Goal: Task Accomplishment & Management: Use online tool/utility

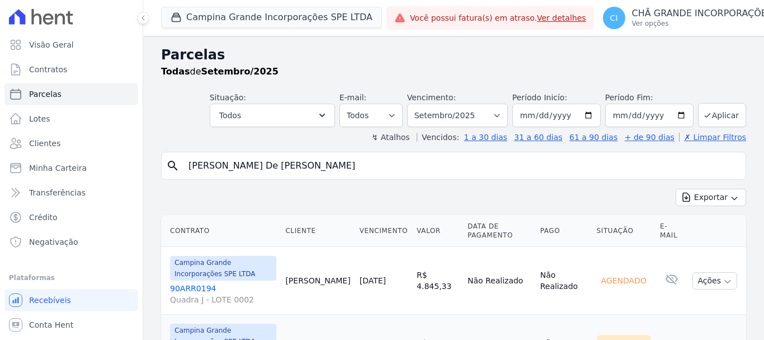
select select
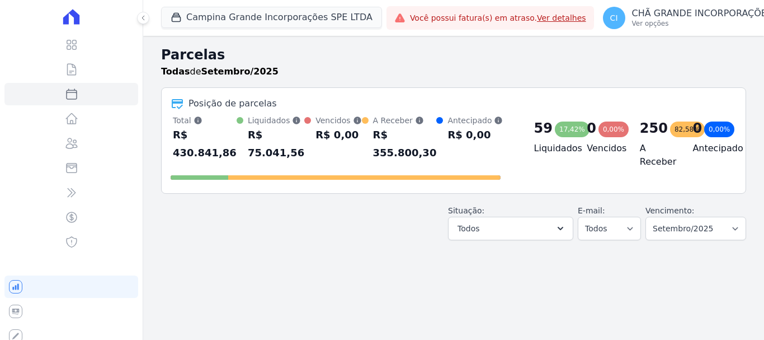
select select
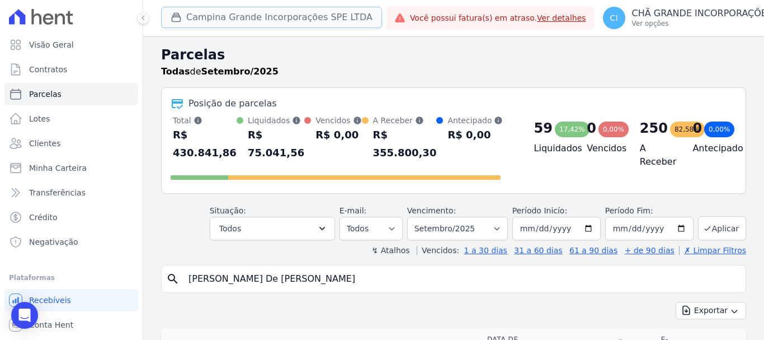
click at [250, 24] on button "Campina Grande Incorporações SPE LTDA" at bounding box center [271, 17] width 221 height 21
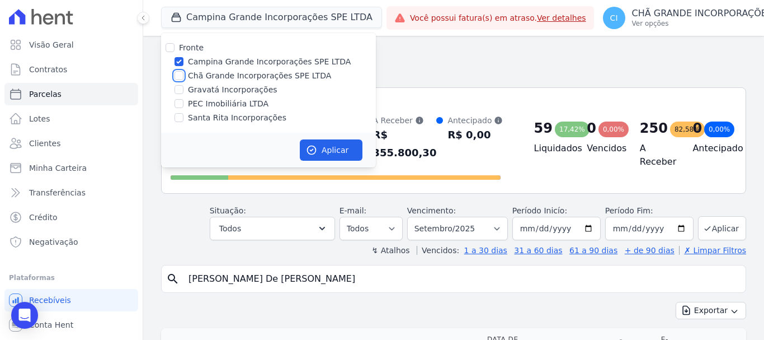
click at [179, 74] on input "Chã Grande Incorporações SPE LTDA" at bounding box center [179, 75] width 9 height 9
checkbox input "true"
click at [179, 64] on input "Campina Grande Incorporações SPE LTDA" at bounding box center [179, 61] width 9 height 9
checkbox input "false"
click at [345, 152] on button "Aplicar" at bounding box center [331, 149] width 63 height 21
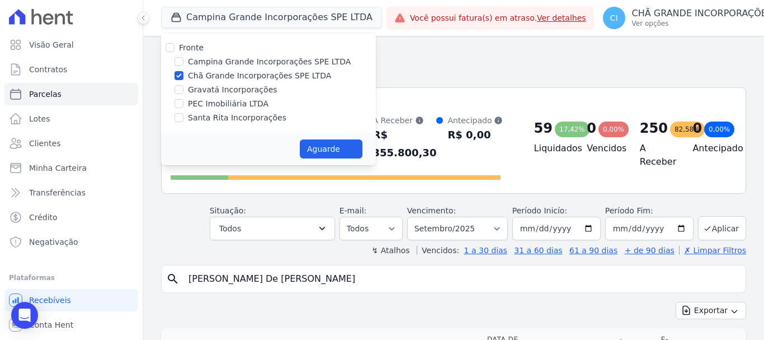
select select
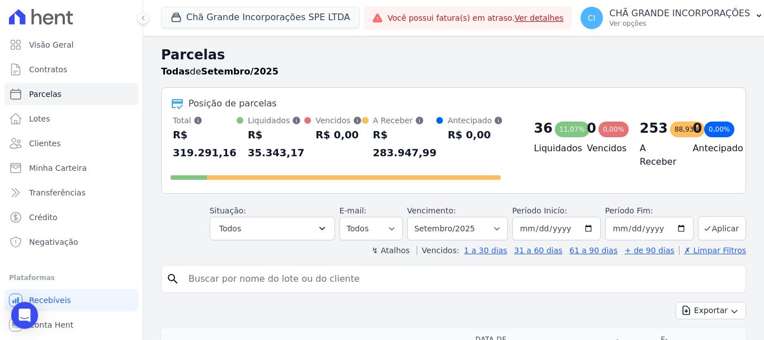
click at [316, 267] on input "search" at bounding box center [462, 278] width 560 height 22
type input "cintia maria dos santos"
select select
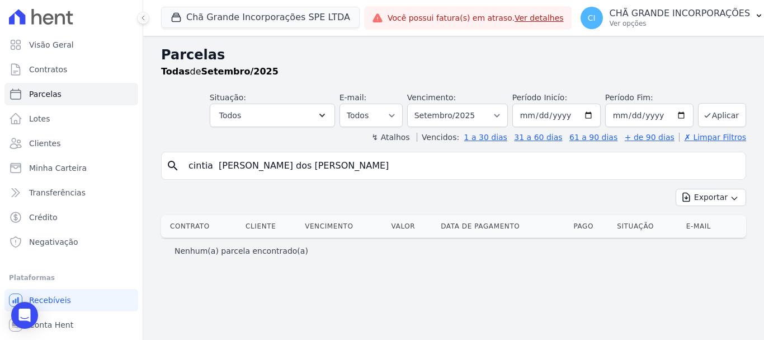
click at [352, 165] on input "cintia maria dos santos" at bounding box center [462, 165] width 560 height 22
click at [217, 168] on input "cintia maria dos santos" at bounding box center [462, 165] width 560 height 22
type input "cintia maria dos santos"
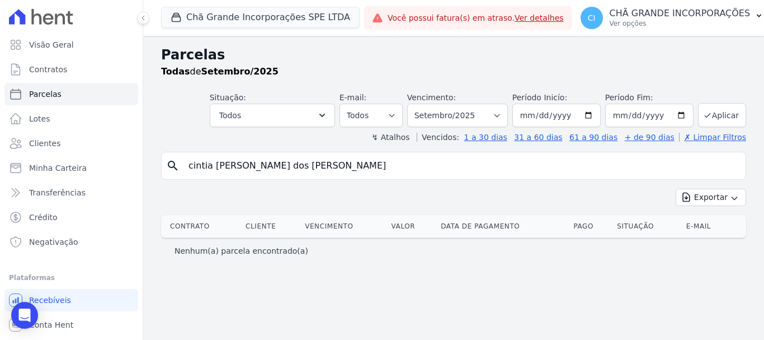
select select
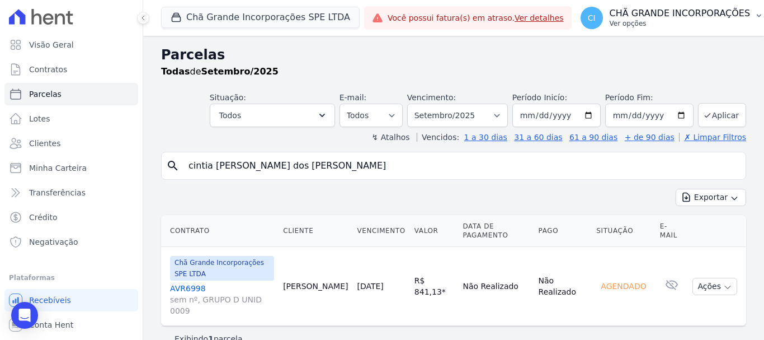
click at [653, 20] on p "Ver opções" at bounding box center [680, 23] width 141 height 9
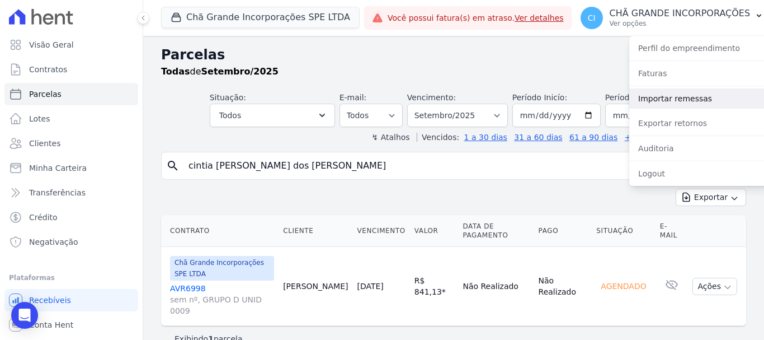
click at [660, 104] on link "Importar remessas" at bounding box center [701, 98] width 143 height 20
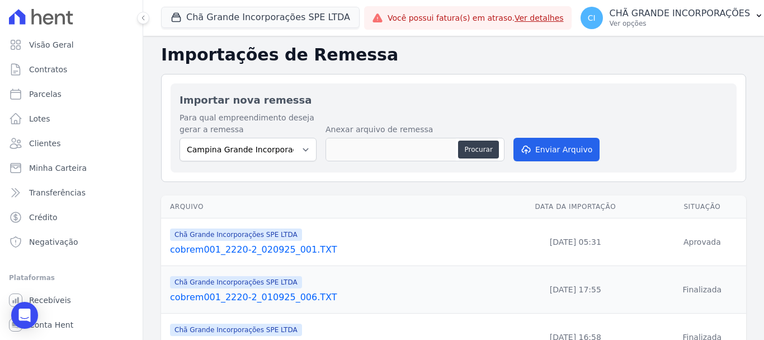
click at [237, 166] on div "Importar nova remessa Para qual empreendimento deseja gerar a remessa Campina G…" at bounding box center [454, 127] width 566 height 89
click at [259, 147] on select "Campina Grande Incorporações SPE LTDA Chã Grande Incorporações SPE LTDA Gravatá…" at bounding box center [248, 150] width 137 height 24
select select "fada966b-1e94-4a5a-a03a-a068354f70e7"
click at [180, 138] on select "Campina Grande Incorporações SPE LTDA Chã Grande Incorporações SPE LTDA Gravatá…" at bounding box center [248, 150] width 137 height 24
click at [475, 150] on button "Procurar" at bounding box center [478, 149] width 40 height 18
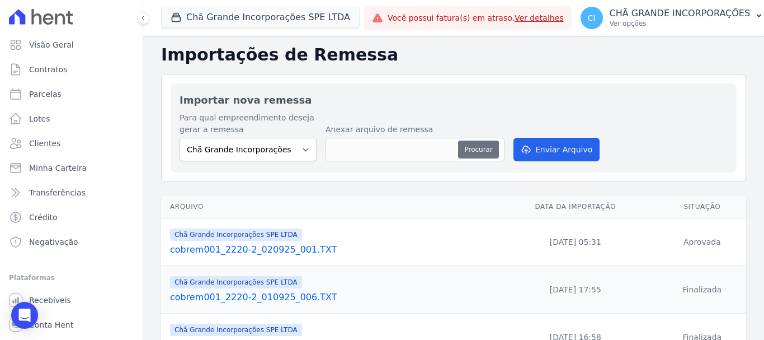
type input "cobrem001_2220-2_050925_001.TXT"
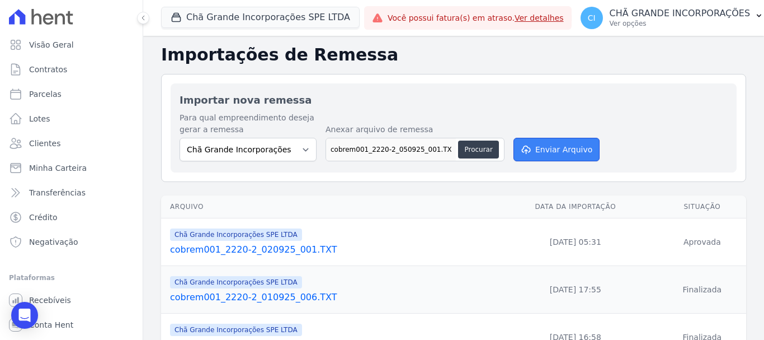
click at [531, 150] on button "Enviar Arquivo" at bounding box center [557, 150] width 86 height 24
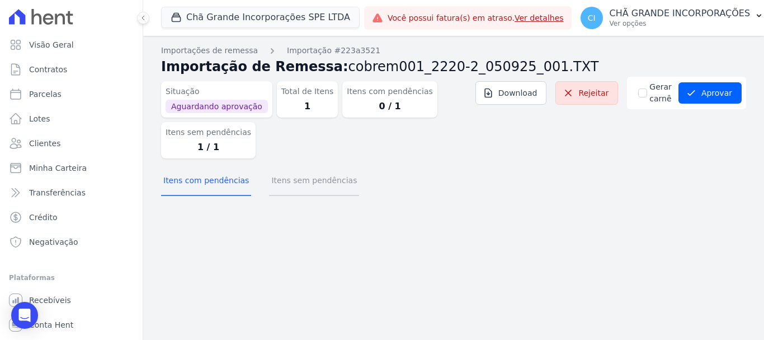
click at [326, 178] on button "Itens sem pendências" at bounding box center [314, 181] width 90 height 29
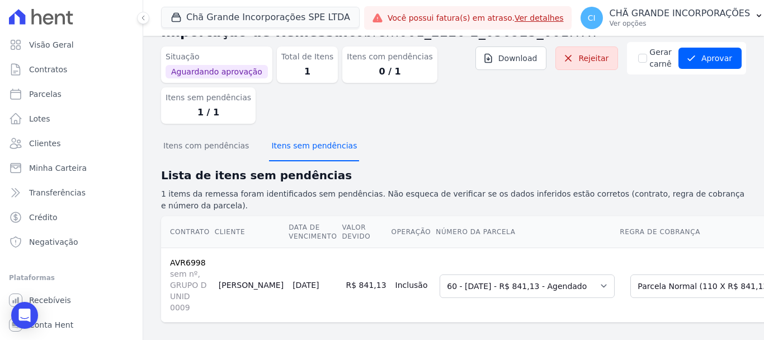
scroll to position [53, 0]
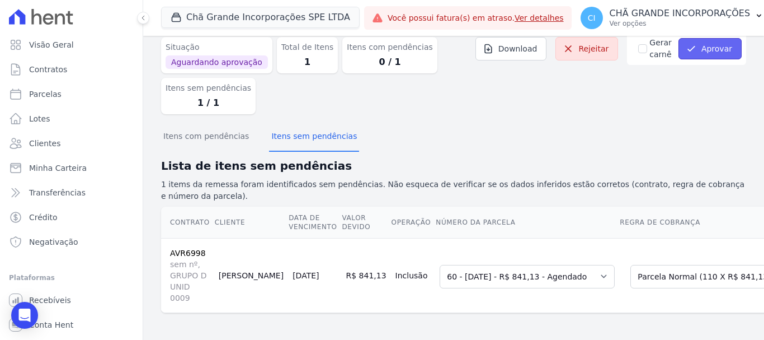
click at [694, 38] on button "Aprovar" at bounding box center [710, 48] width 63 height 21
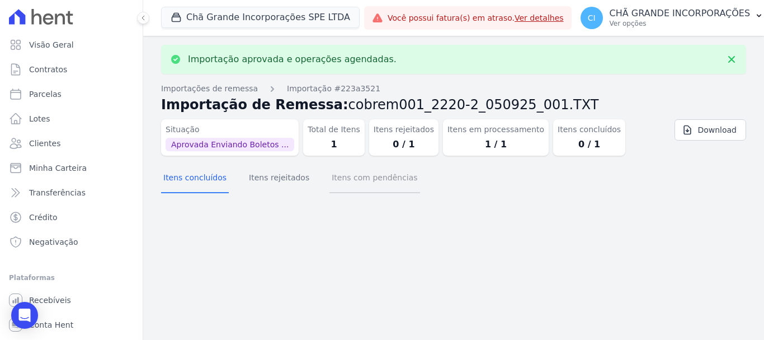
click at [381, 180] on button "Itens com pendências" at bounding box center [375, 178] width 90 height 29
click at [373, 184] on button "Itens com pendências" at bounding box center [375, 178] width 90 height 29
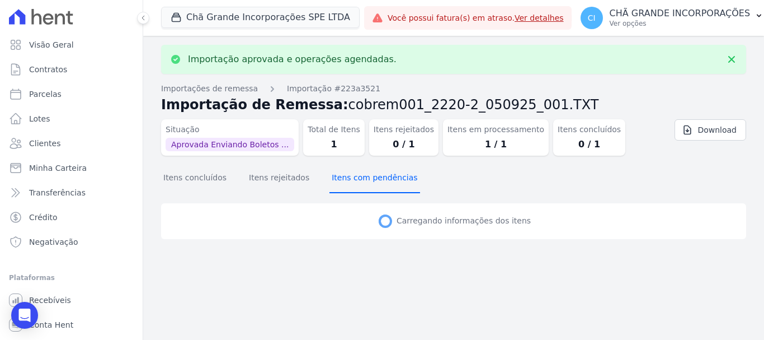
click at [373, 184] on button "Itens com pendências" at bounding box center [375, 178] width 90 height 29
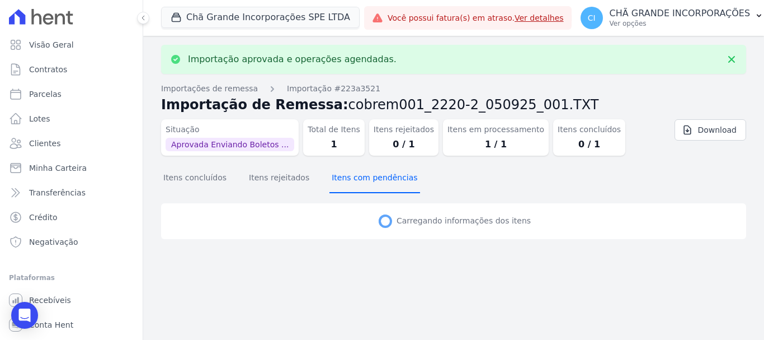
click at [373, 184] on button "Itens com pendências" at bounding box center [375, 178] width 90 height 29
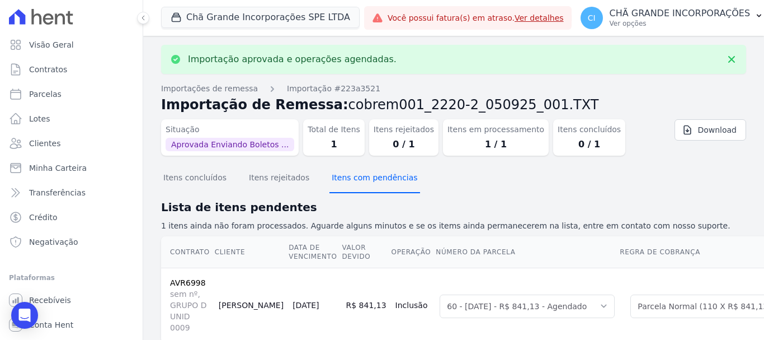
click at [373, 184] on button "Itens com pendências" at bounding box center [375, 178] width 90 height 29
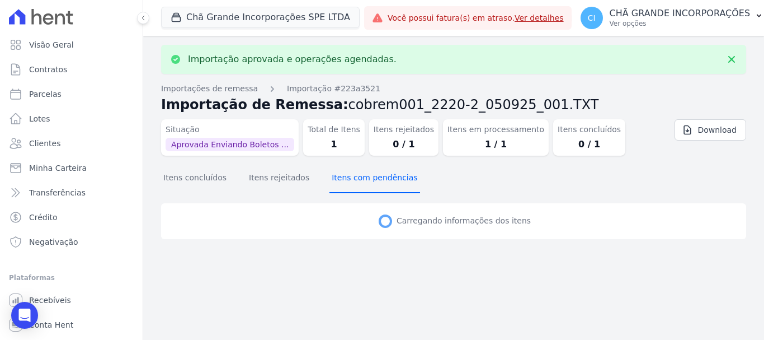
click at [373, 184] on button "Itens com pendências" at bounding box center [375, 178] width 90 height 29
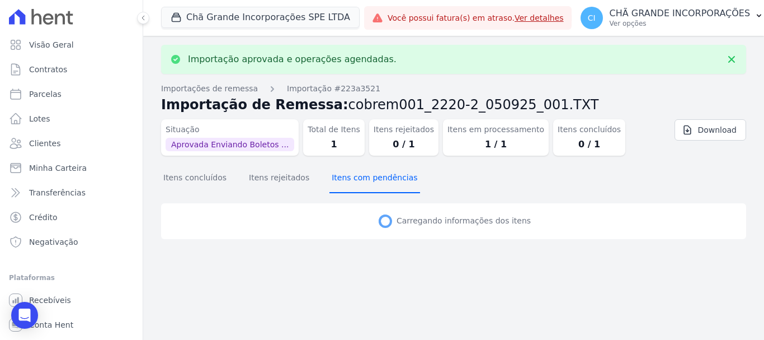
click at [373, 184] on button "Itens com pendências" at bounding box center [375, 178] width 90 height 29
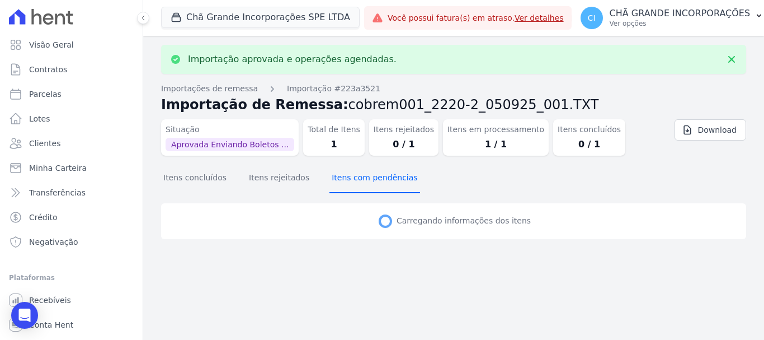
click at [373, 184] on button "Itens com pendências" at bounding box center [375, 178] width 90 height 29
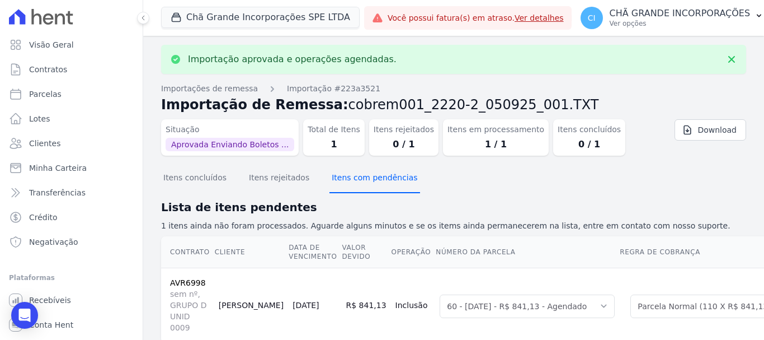
click at [373, 184] on button "Itens com pendências" at bounding box center [375, 178] width 90 height 29
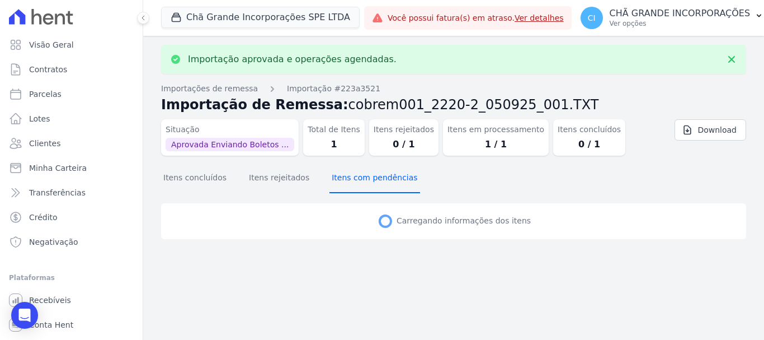
click at [373, 184] on button "Itens com pendências" at bounding box center [375, 178] width 90 height 29
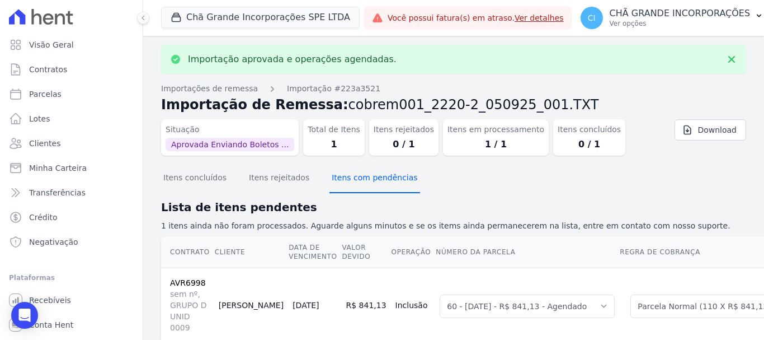
click at [373, 184] on button "Itens com pendências" at bounding box center [375, 178] width 90 height 29
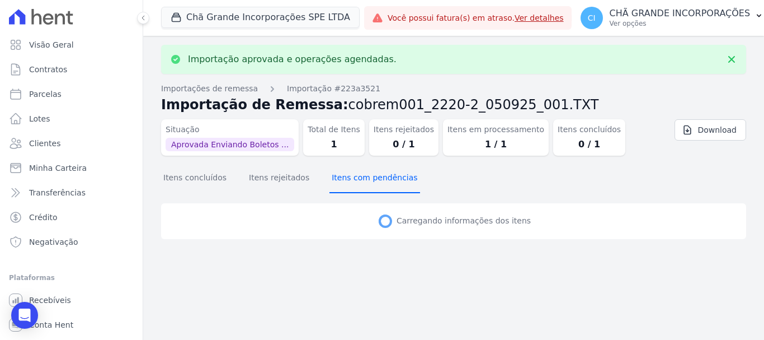
click at [373, 184] on button "Itens com pendências" at bounding box center [375, 178] width 90 height 29
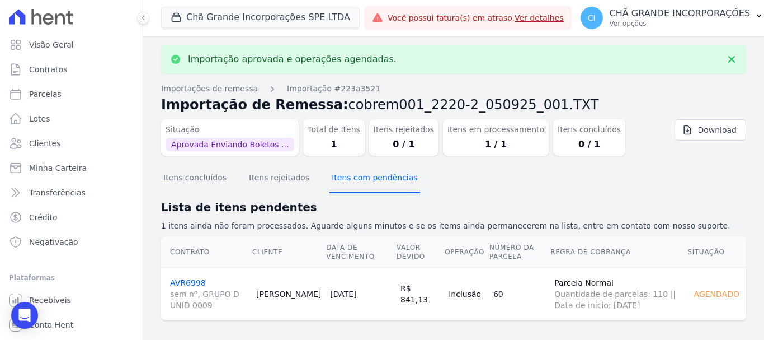
click at [373, 184] on button "Itens com pendências" at bounding box center [375, 178] width 90 height 29
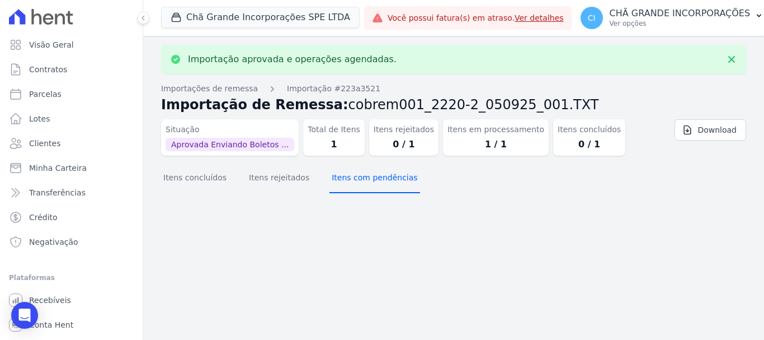
click at [373, 184] on button "Itens com pendências" at bounding box center [375, 178] width 90 height 29
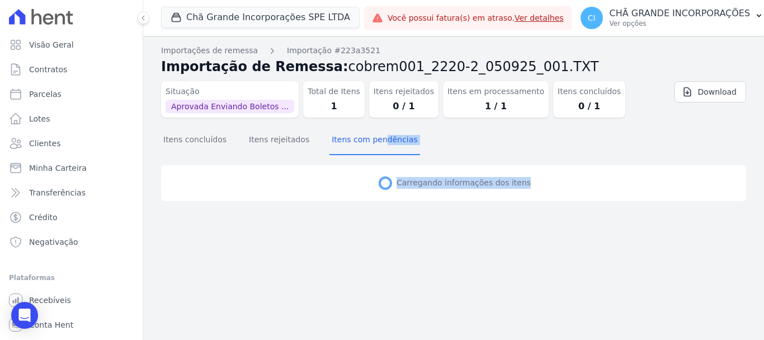
click at [373, 184] on div "Importação aprovada e operações agendadas. Importações de remessa Importação #2…" at bounding box center [453, 188] width 621 height 304
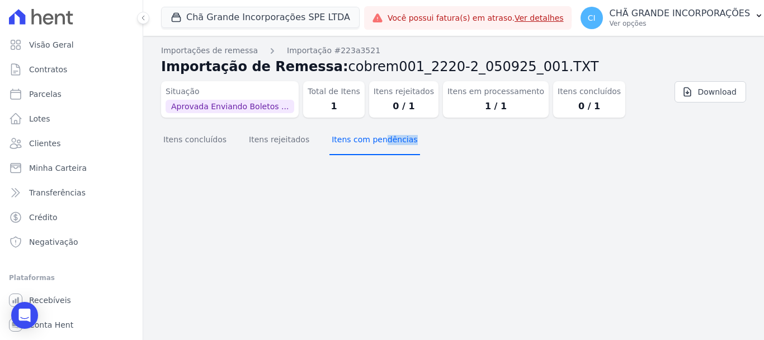
click at [366, 148] on button "Itens com pendências" at bounding box center [375, 140] width 90 height 29
click at [196, 151] on button "Itens concluídos" at bounding box center [195, 140] width 68 height 29
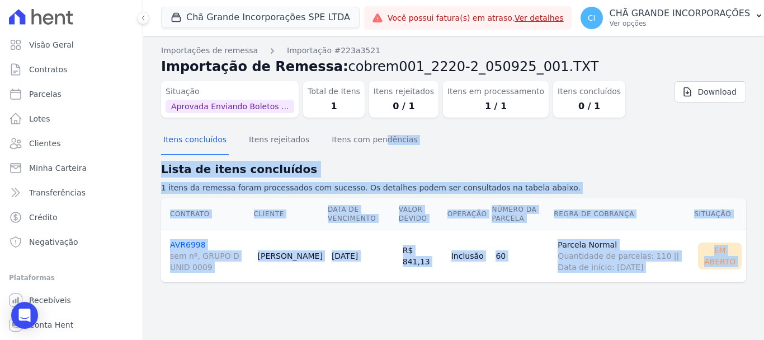
drag, startPoint x: 206, startPoint y: 293, endPoint x: 212, endPoint y: 288, distance: 8.0
click at [206, 293] on section "Itens concluídos Itens rejeitados Itens com pendências Lista de itens concluído…" at bounding box center [453, 212] width 585 height 173
click at [241, 285] on div "Contrato Cliente Data de Vencimento Valor devido Operação Número da Parcela Reg…" at bounding box center [453, 240] width 621 height 93
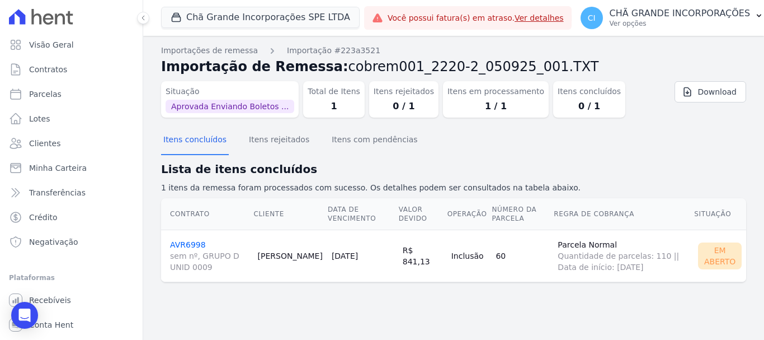
click at [184, 245] on link "AVR6998 sem nº, GRUPO D UNID 0009" at bounding box center [209, 256] width 79 height 32
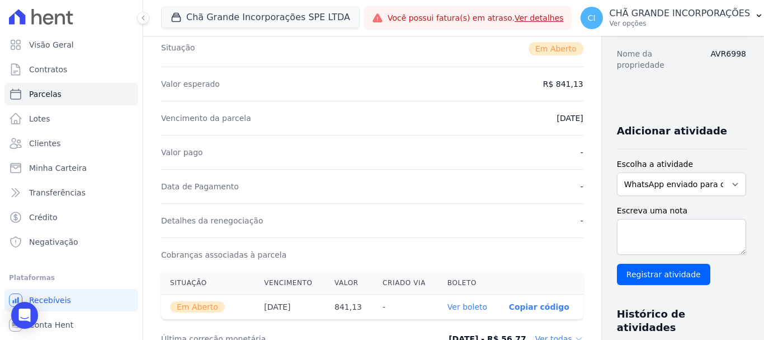
scroll to position [224, 0]
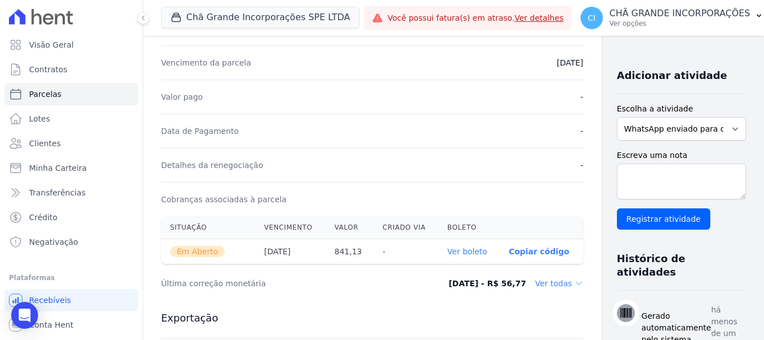
click at [448, 252] on link "Ver boleto" at bounding box center [468, 251] width 40 height 9
